Goal: Information Seeking & Learning: Learn about a topic

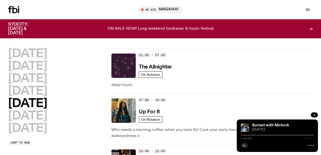
click at [314, 115] on icon "button" at bounding box center [315, 115] width 2 height 2
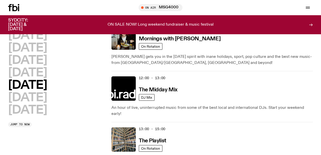
scroll to position [124, 0]
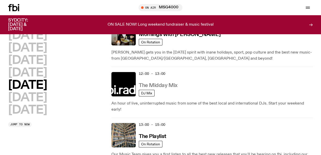
click at [169, 85] on h3 "The Midday Mix" at bounding box center [158, 85] width 39 height 5
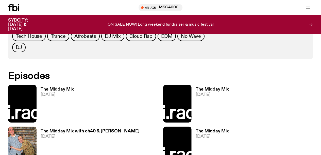
scroll to position [264, 0]
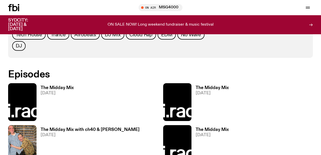
click at [55, 91] on span "[DATE]" at bounding box center [57, 93] width 33 height 4
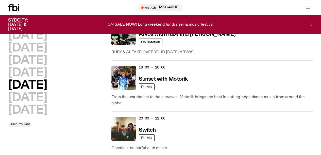
scroll to position [281, 0]
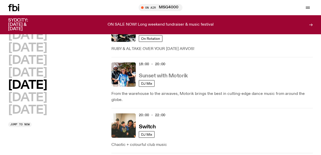
click at [167, 73] on h3 "Sunset with Motorik" at bounding box center [163, 75] width 49 height 5
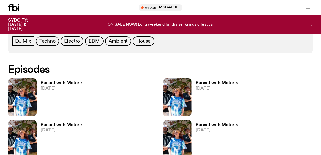
scroll to position [265, 0]
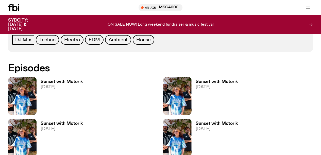
click at [60, 80] on h3 "Sunset with Motorik" at bounding box center [62, 82] width 42 height 4
